Goal: Transaction & Acquisition: Book appointment/travel/reservation

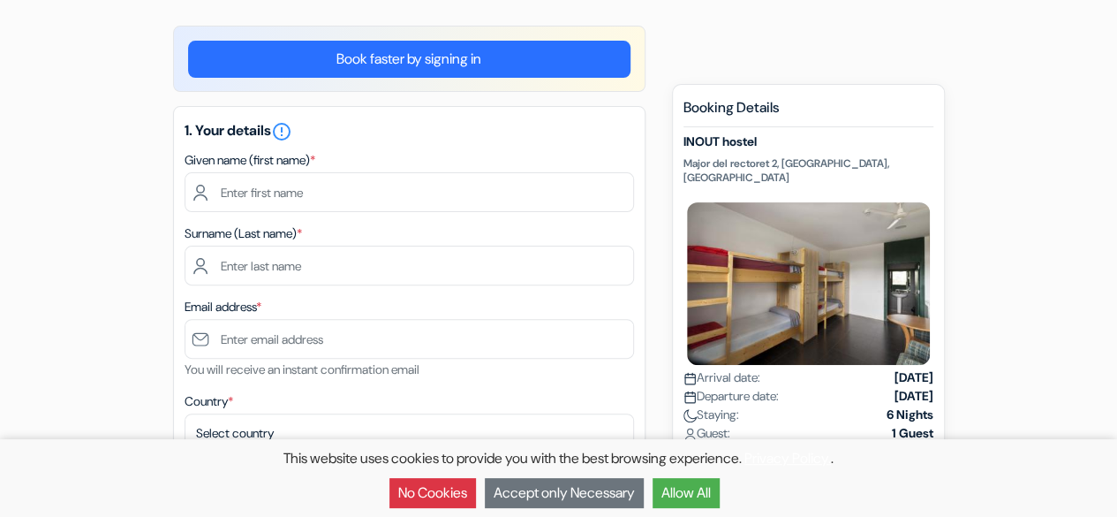
scroll to position [209, 0]
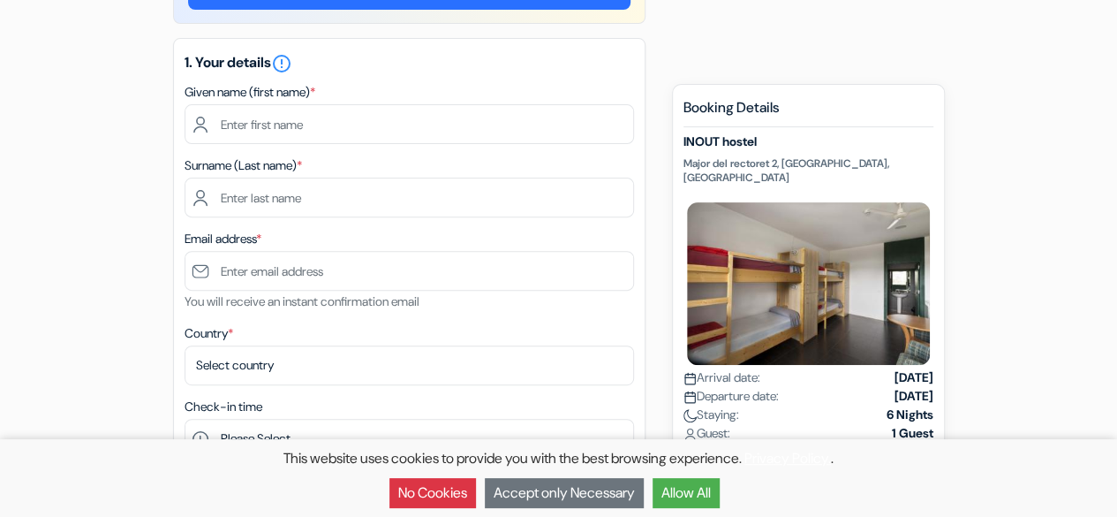
click at [713, 502] on button "Allow All" at bounding box center [686, 493] width 67 height 30
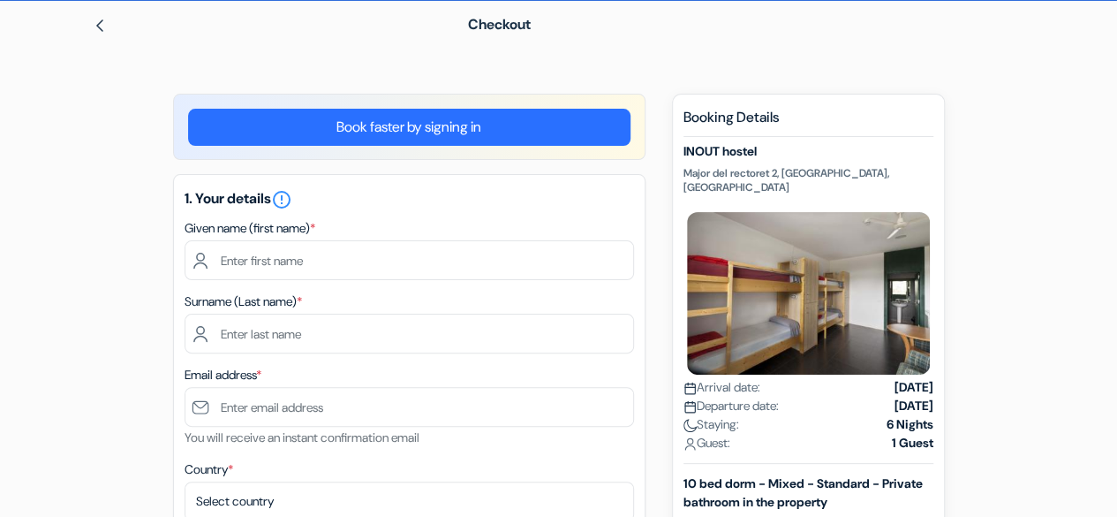
scroll to position [72, 0]
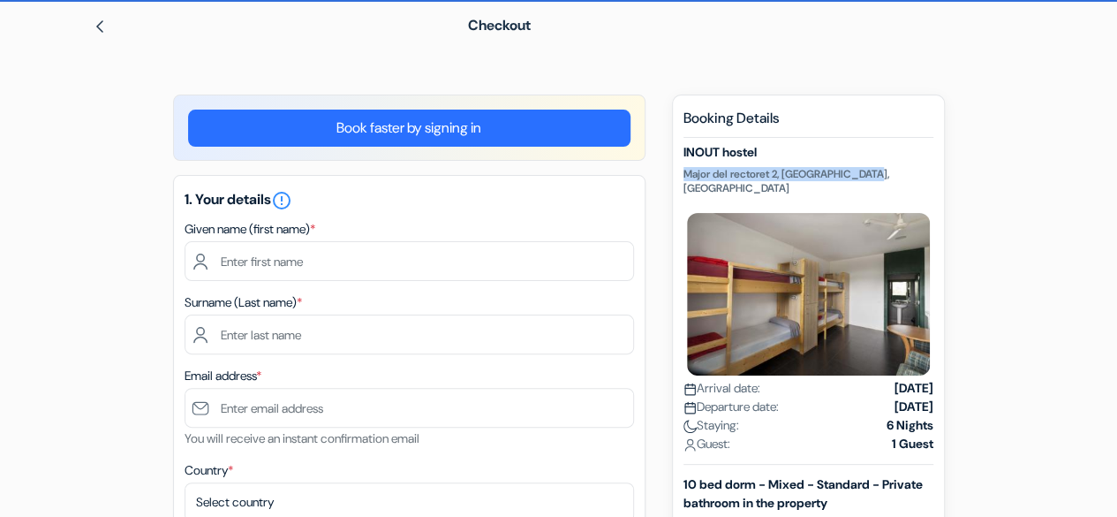
drag, startPoint x: 684, startPoint y: 174, endPoint x: 928, endPoint y: 170, distance: 244.7
click at [928, 170] on p "Major del rectoret 2, [GEOGRAPHIC_DATA], [GEOGRAPHIC_DATA]" at bounding box center [809, 181] width 250 height 28
click at [687, 153] on h5 "INOUT hostel" at bounding box center [809, 152] width 250 height 15
drag, startPoint x: 682, startPoint y: 153, endPoint x: 878, endPoint y: 186, distance: 198.9
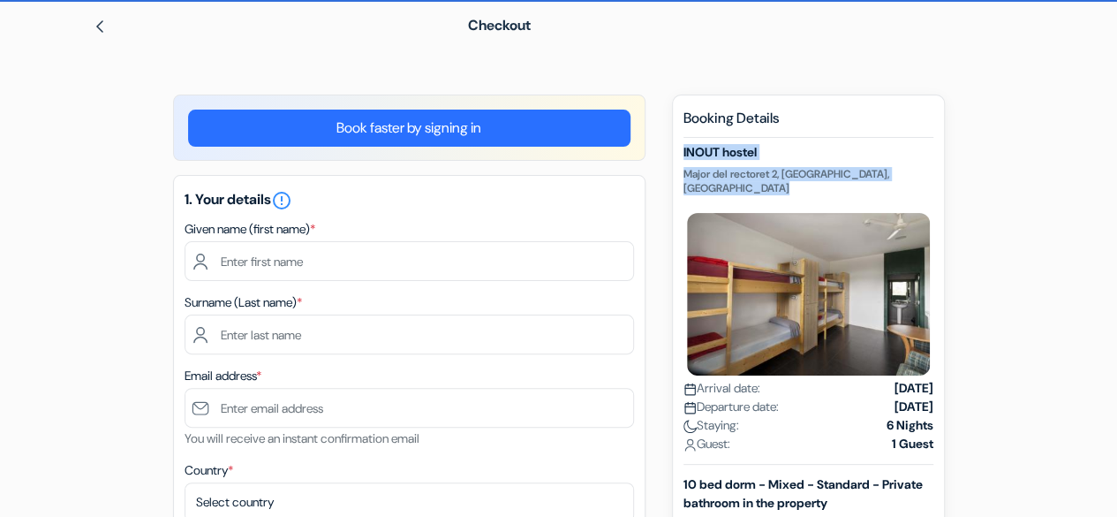
click at [878, 186] on div "New booking Booking Details INOUT [STREET_ADDRESS] Arrival date: [DATE] Departu…" at bounding box center [808, 468] width 273 height 747
copy div "INOUT hostel Major del rectoret 2, [GEOGRAPHIC_DATA], [GEOGRAPHIC_DATA]"
